Goal: Book appointment/travel/reservation

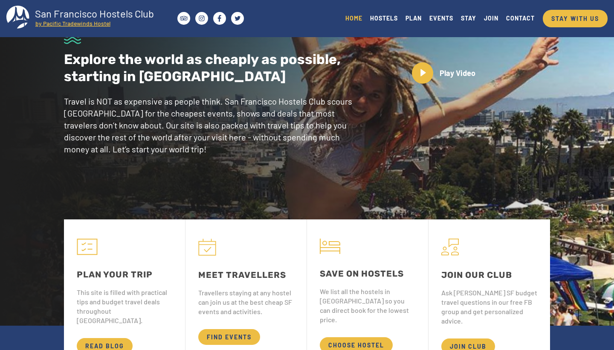
scroll to position [52, 0]
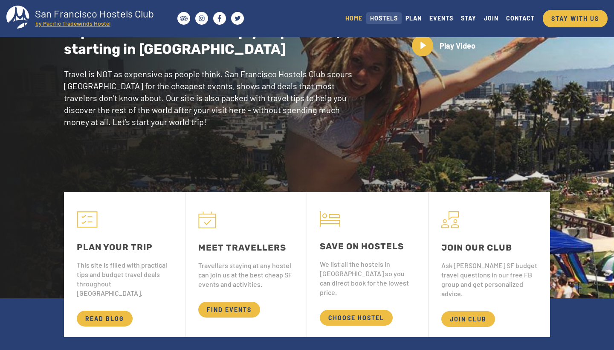
click at [384, 17] on link "HOSTELS" at bounding box center [383, 18] width 35 height 12
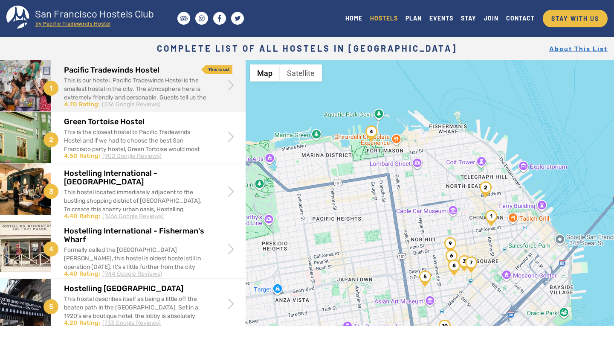
click at [170, 83] on div "This is our hostel. Pacific Tradewinds Hostel is the smallest hostel in the cit…" at bounding box center [135, 101] width 143 height 51
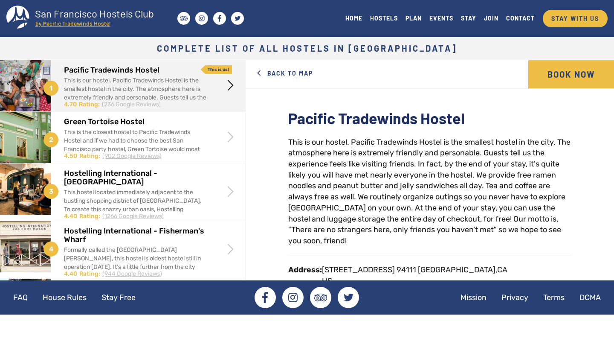
click at [130, 73] on h2 "Pacific Tradewinds Hostel" at bounding box center [135, 70] width 143 height 9
click at [572, 69] on link "Book Now" at bounding box center [571, 74] width 86 height 28
